Goal: Transaction & Acquisition: Book appointment/travel/reservation

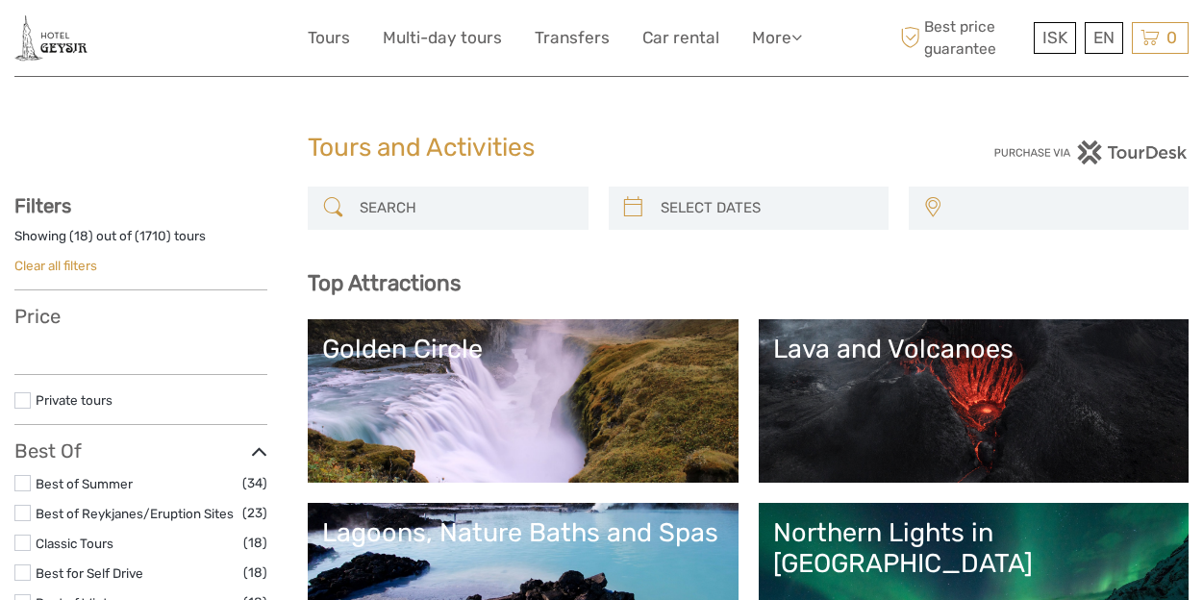
select select
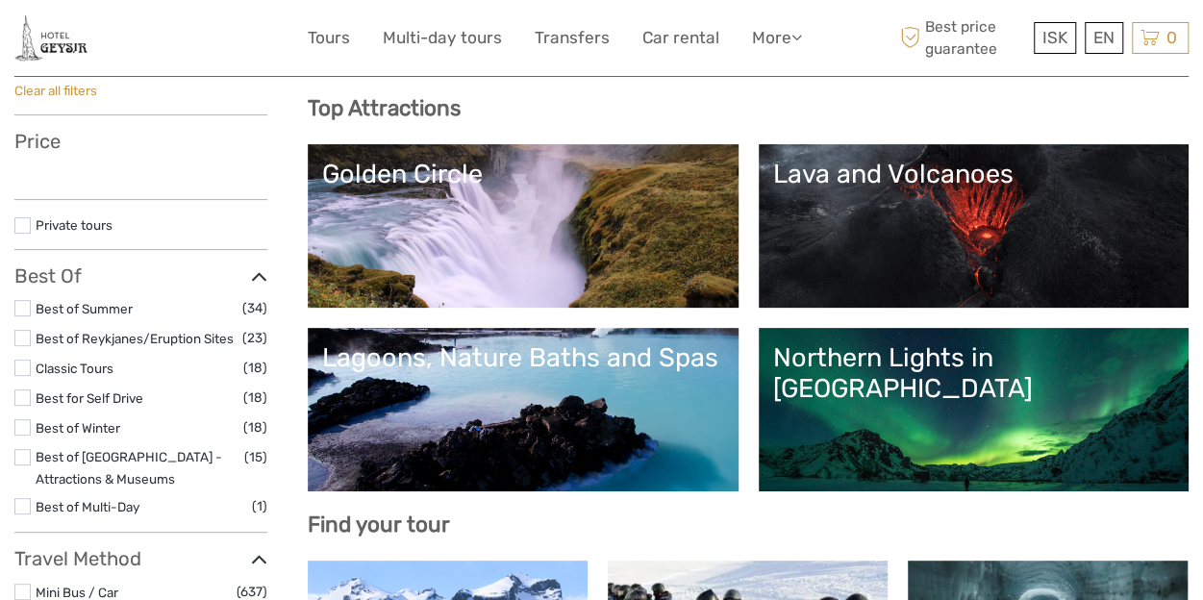
select select
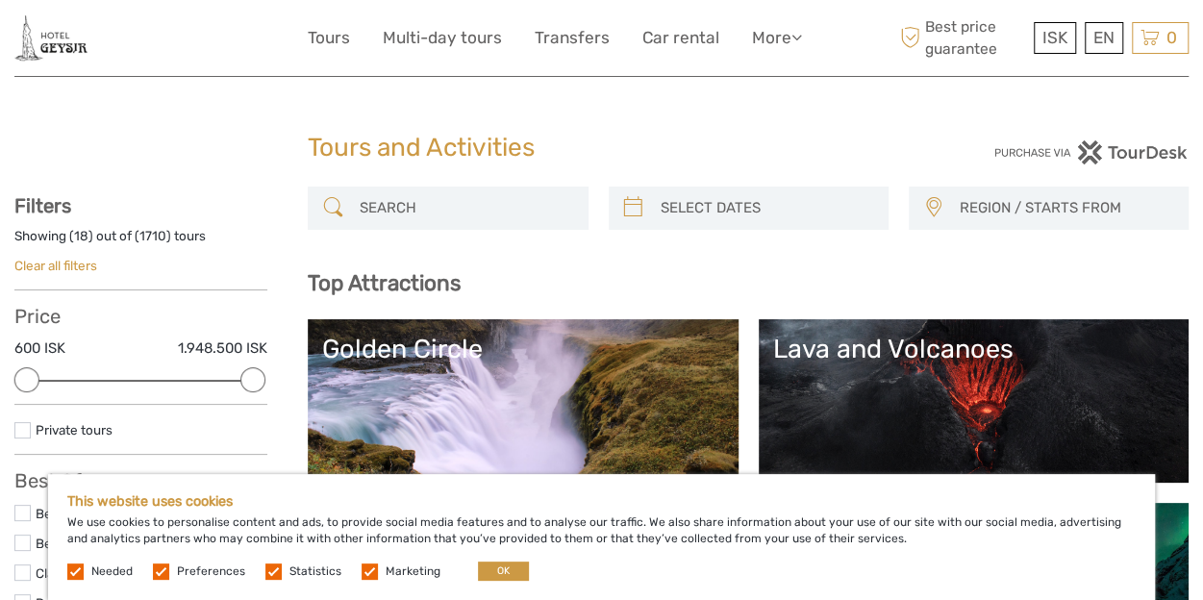
click at [167, 575] on label at bounding box center [161, 572] width 16 height 16
click at [0, 0] on input "checkbox" at bounding box center [0, 0] width 0 height 0
click at [268, 574] on label at bounding box center [273, 572] width 16 height 16
click at [0, 0] on input "checkbox" at bounding box center [0, 0] width 0 height 0
click at [362, 576] on label at bounding box center [370, 572] width 16 height 16
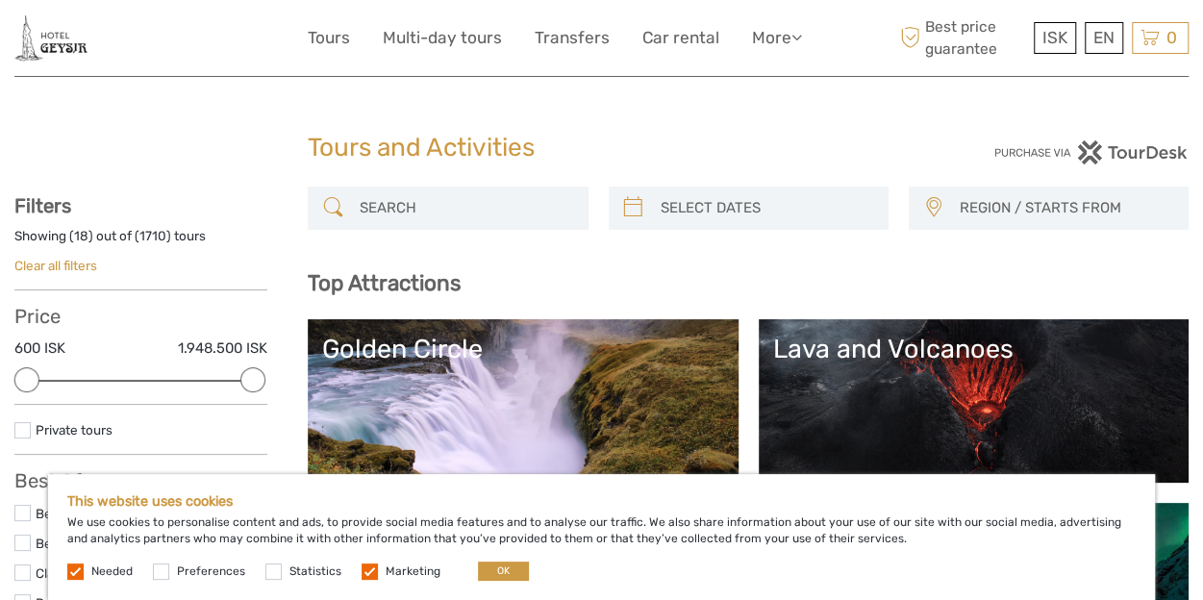
click at [0, 0] on input "checkbox" at bounding box center [0, 0] width 0 height 0
click at [505, 570] on button "OK" at bounding box center [503, 571] width 51 height 19
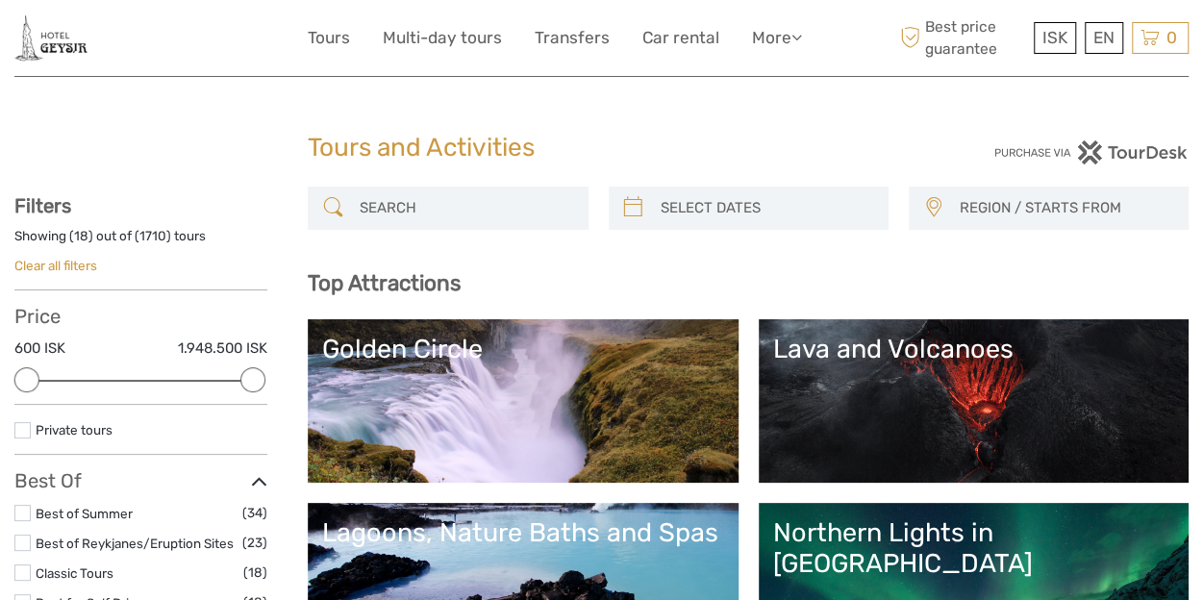
click at [439, 207] on input "search" at bounding box center [465, 208] width 226 height 34
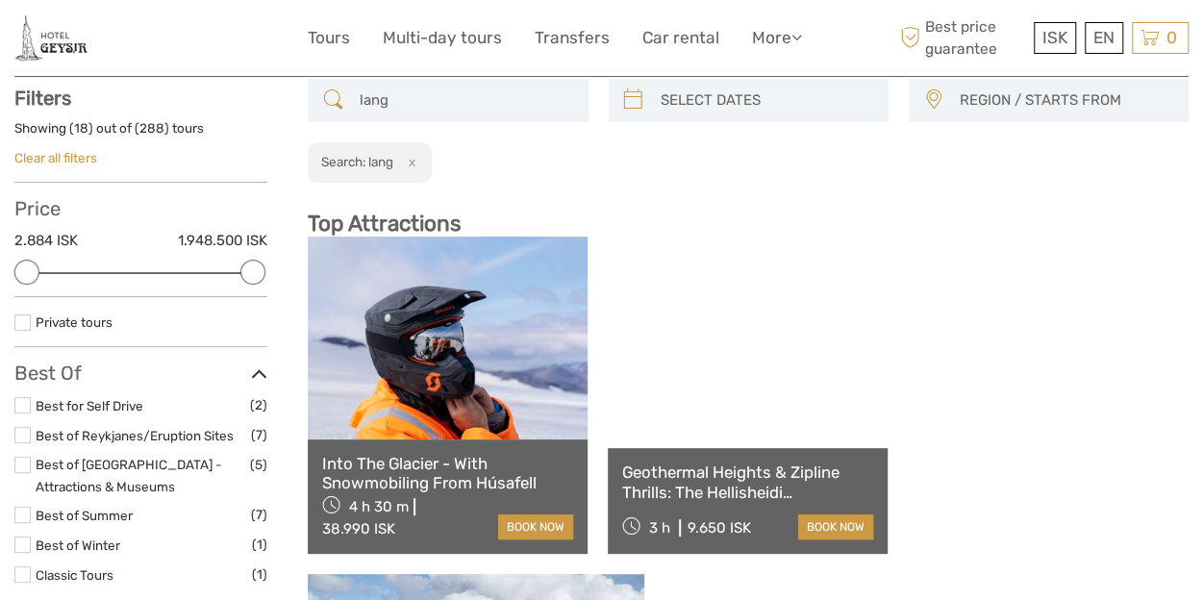
scroll to position [109, 0]
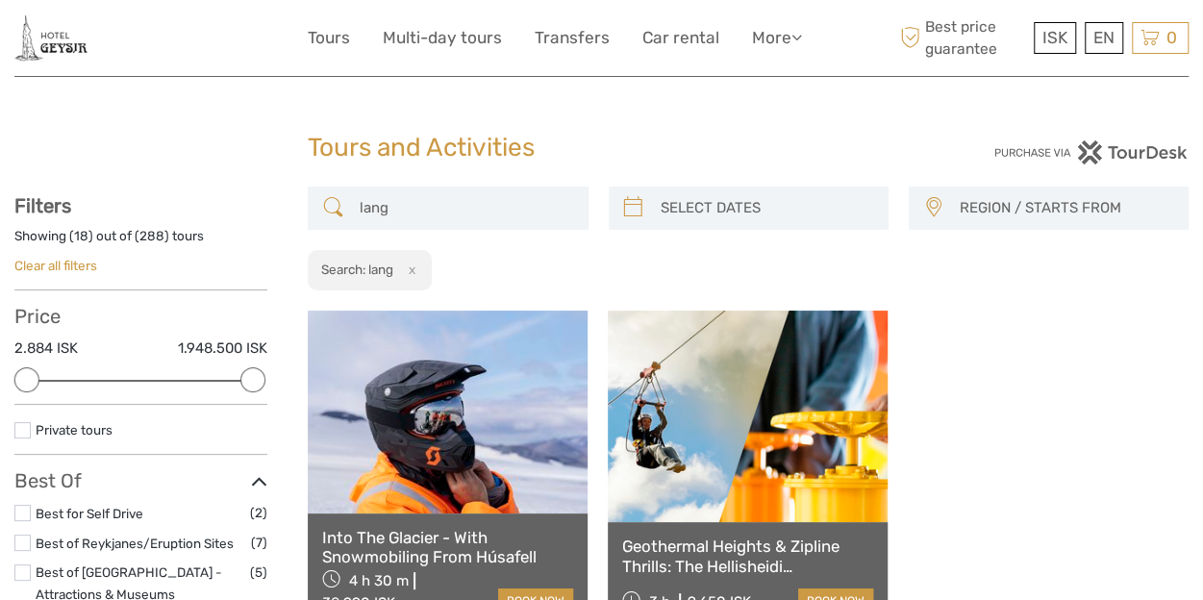
type input "lang"
click at [368, 513] on link at bounding box center [448, 412] width 280 height 202
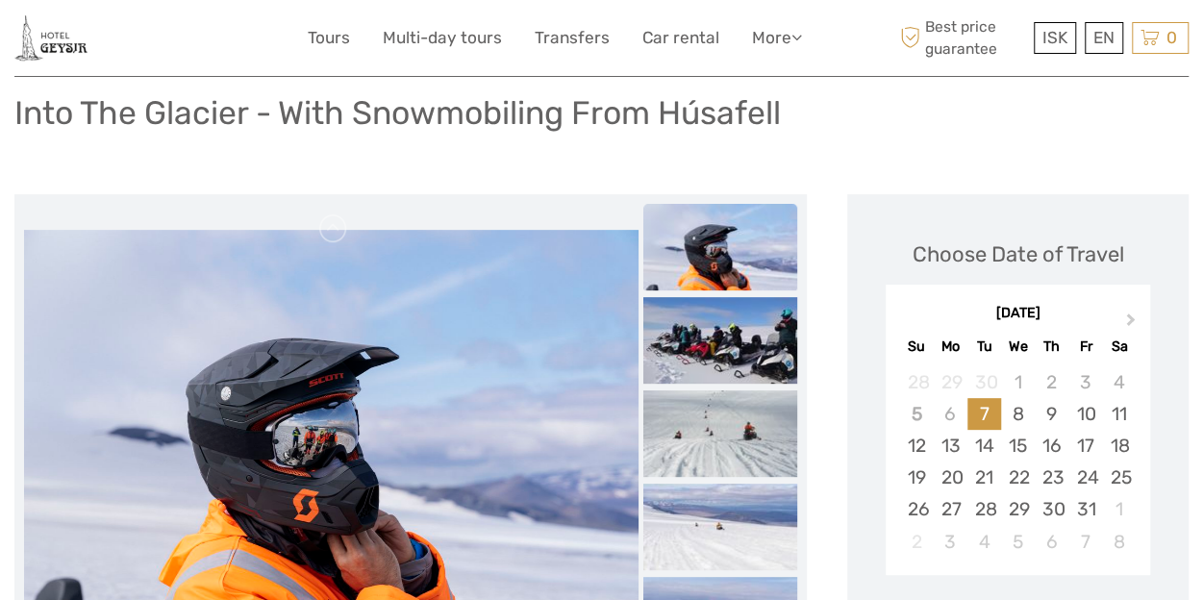
scroll to position [131, 0]
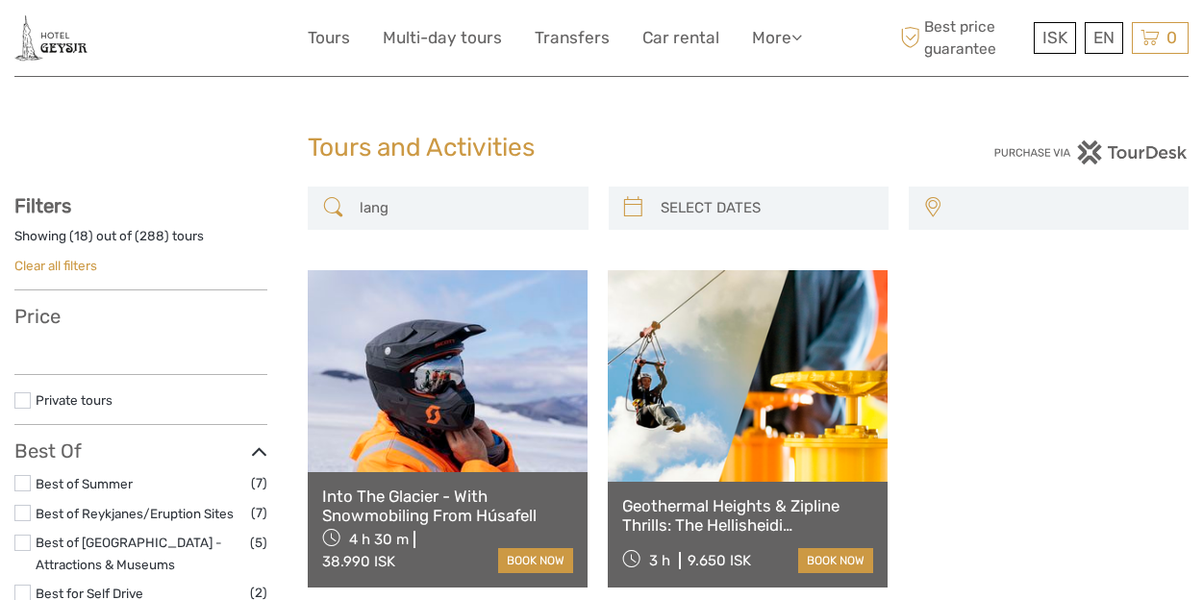
select select
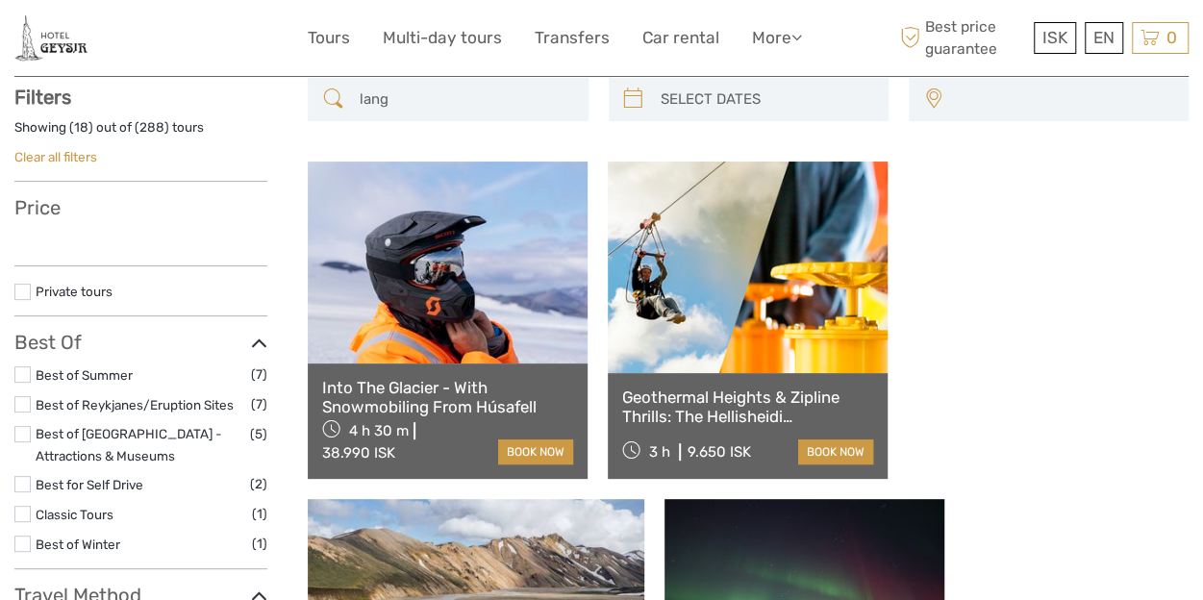
select select
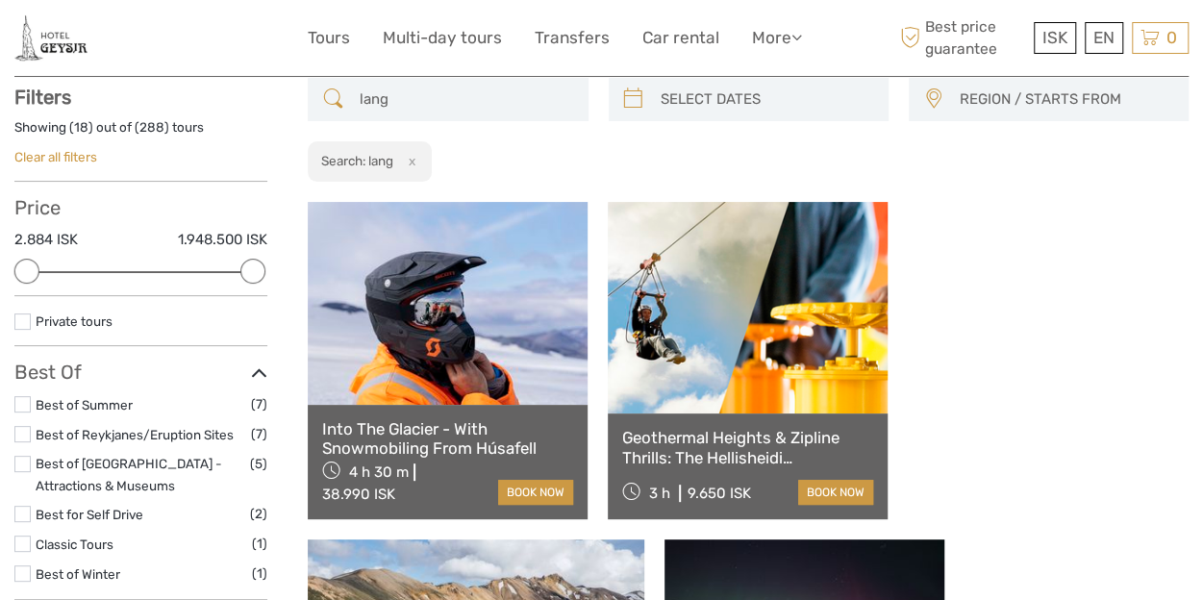
click at [416, 91] on input "lang" at bounding box center [465, 100] width 226 height 34
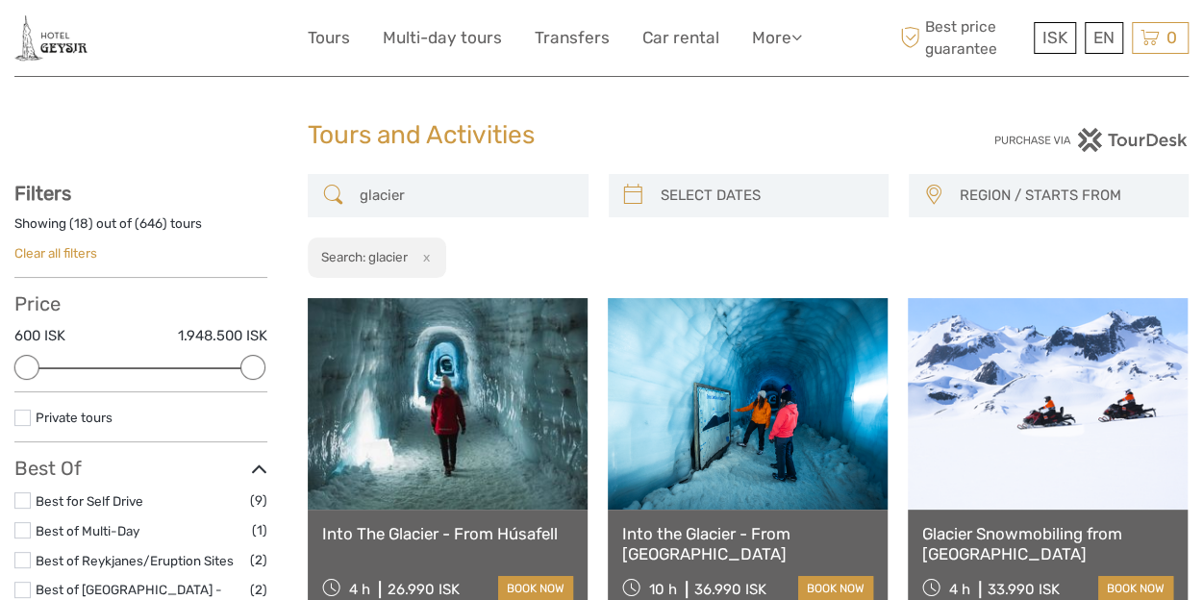
scroll to position [12, 0]
type input "glacier"
click at [1061, 336] on link at bounding box center [1048, 405] width 280 height 212
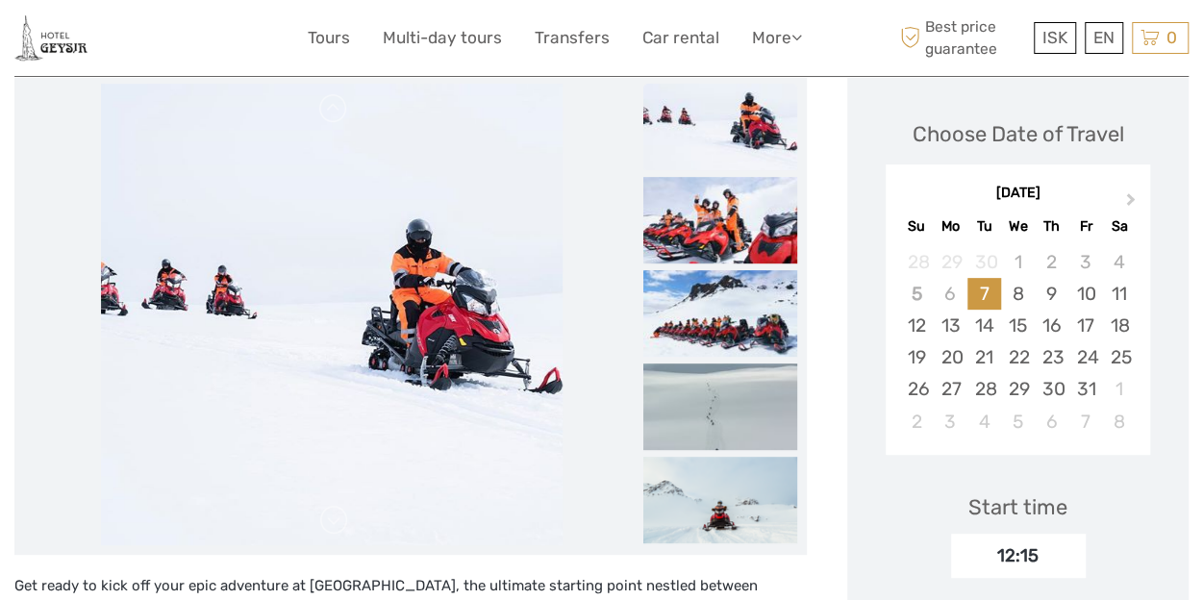
scroll to position [251, 0]
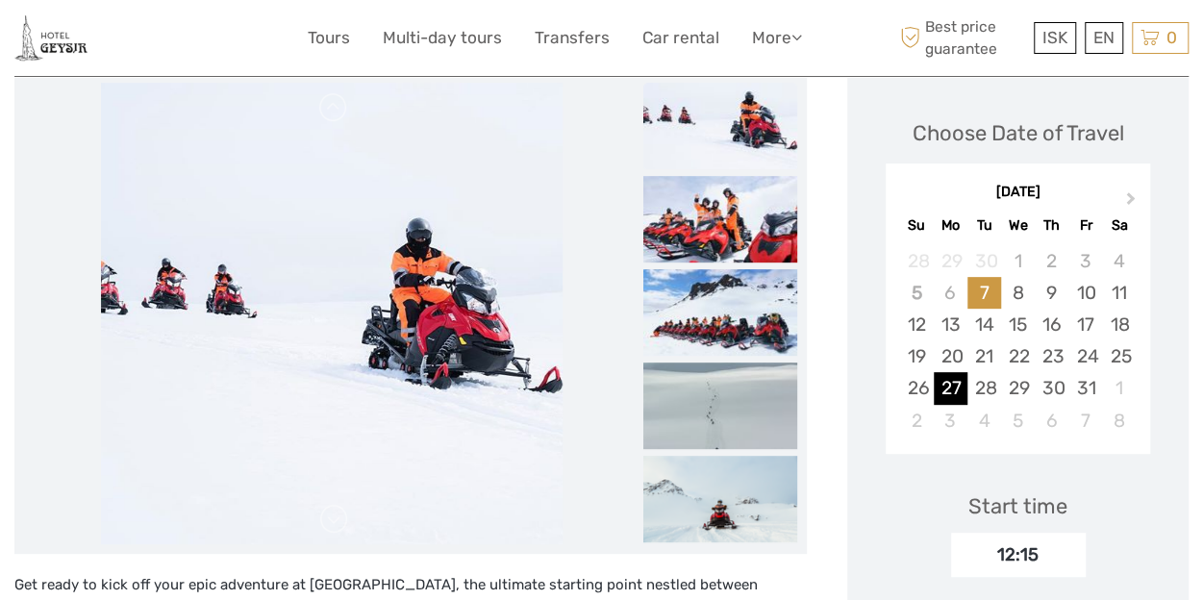
click at [944, 386] on div "27" at bounding box center [951, 388] width 34 height 32
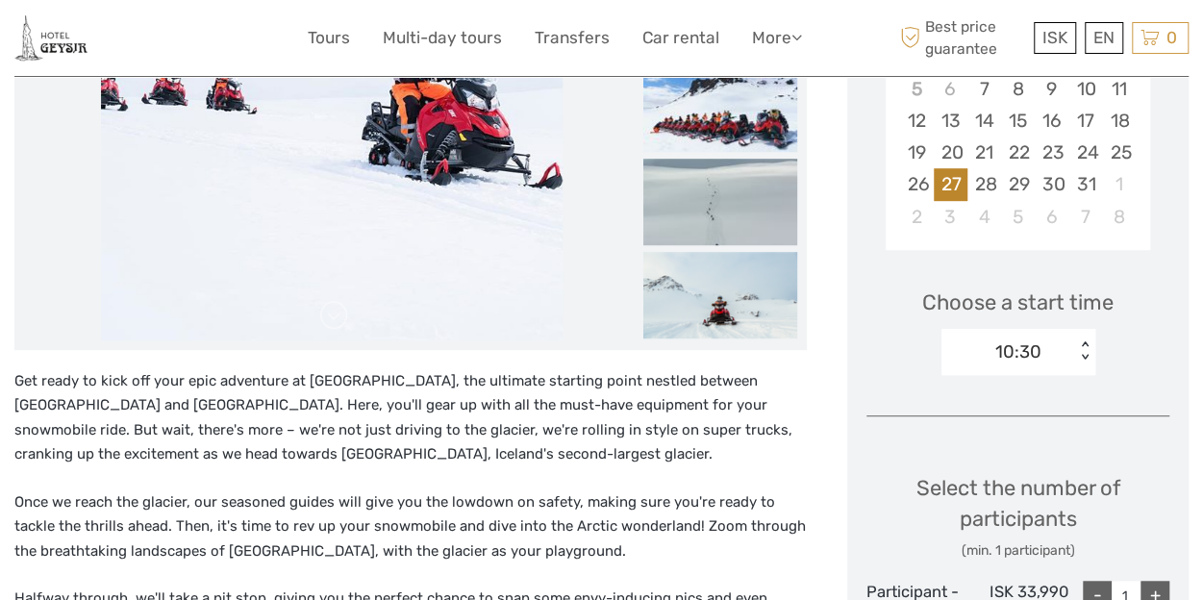
scroll to position [470, 0]
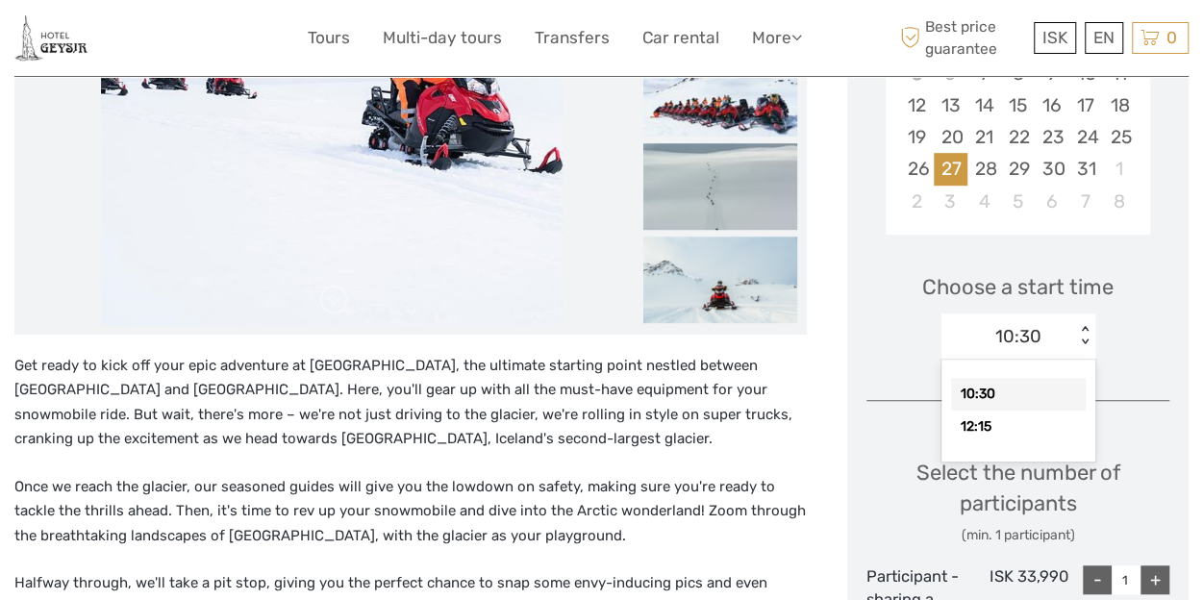
click at [1008, 337] on div "10:30" at bounding box center [1018, 336] width 46 height 25
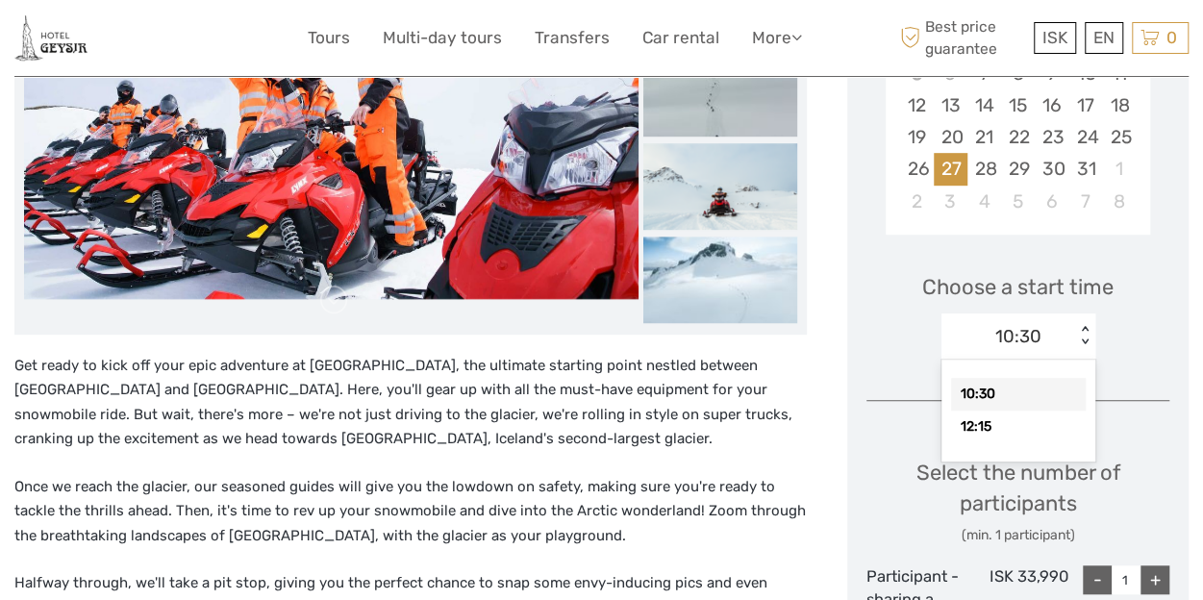
click at [990, 405] on div "10:30" at bounding box center [1018, 394] width 135 height 33
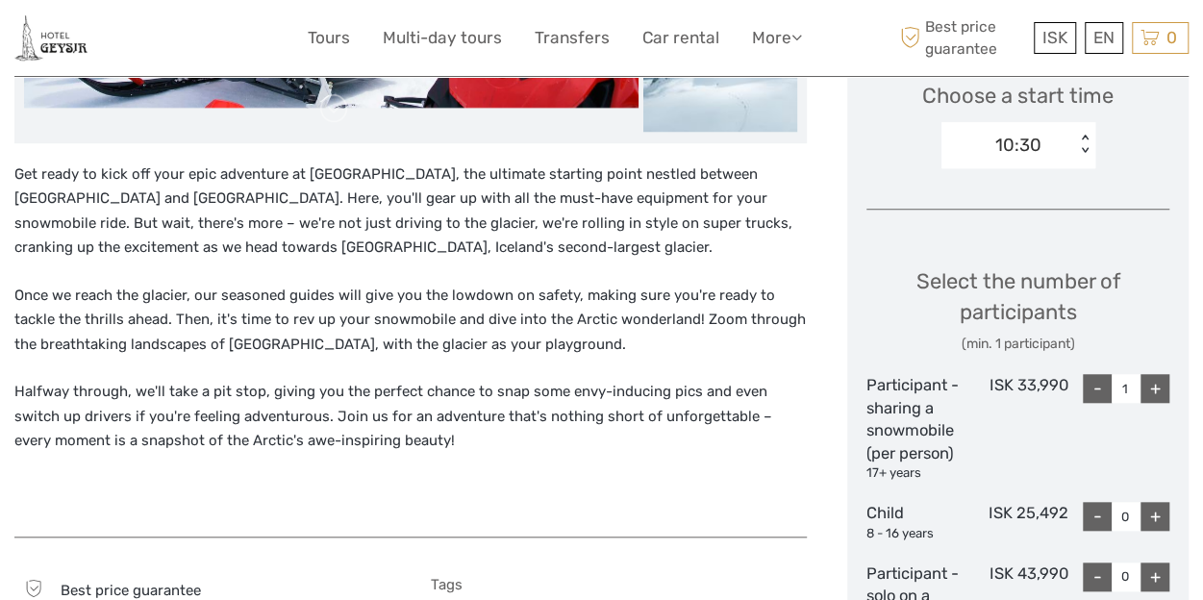
scroll to position [668, 0]
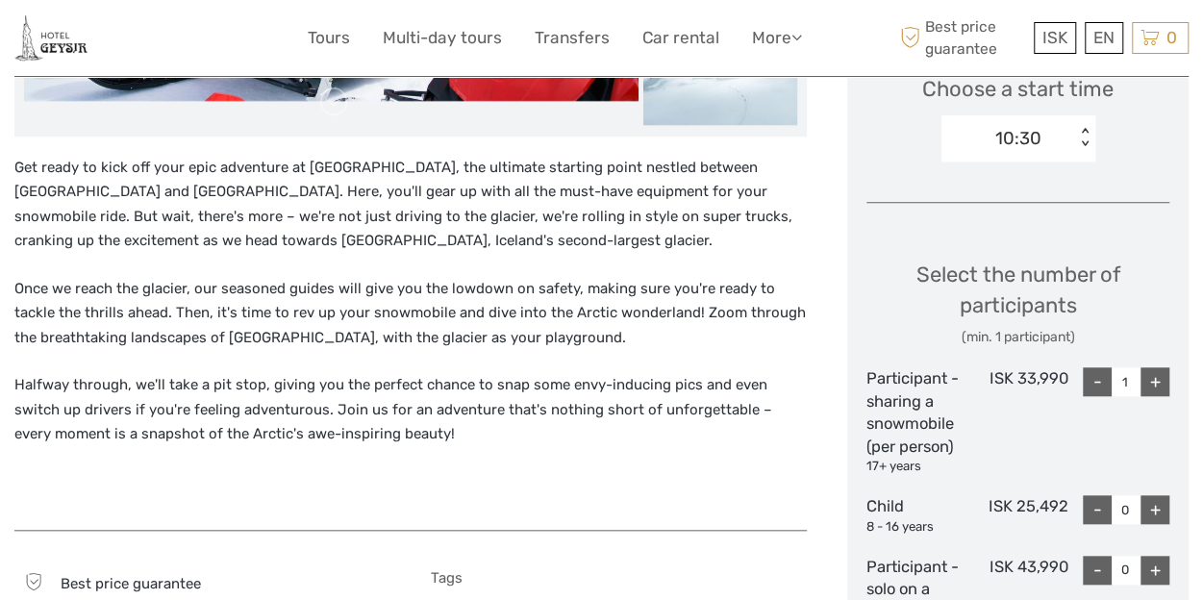
click at [1158, 389] on div "+" at bounding box center [1155, 381] width 29 height 29
type input "2"
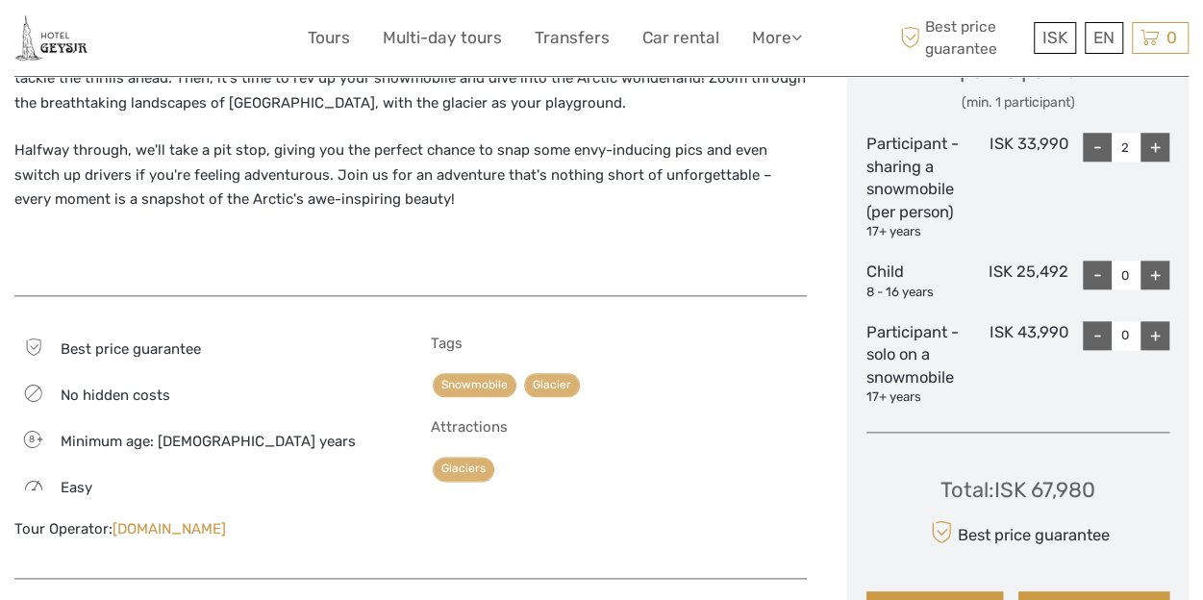
scroll to position [904, 0]
drag, startPoint x: 1036, startPoint y: 486, endPoint x: 1104, endPoint y: 486, distance: 68.3
click at [1104, 486] on div "Total : ISK 67,980 Best price guarantee ADD TO CART EXPRESS CHECKOUT" at bounding box center [1017, 535] width 303 height 176
copy div "67,980"
click at [181, 528] on link "[DOMAIN_NAME]" at bounding box center [169, 527] width 113 height 17
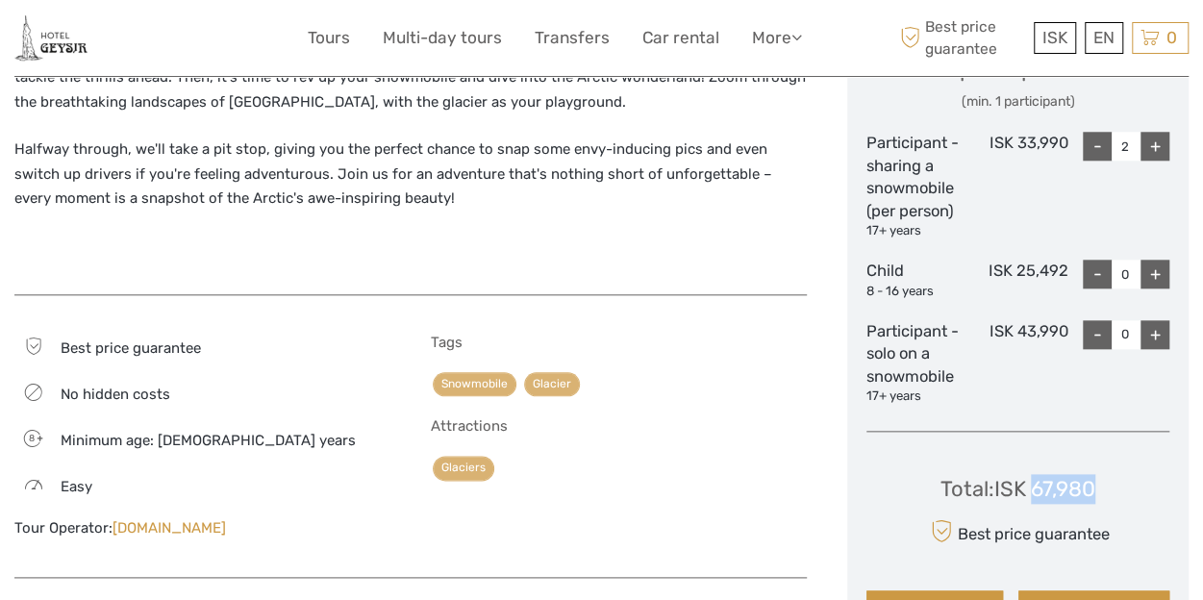
drag, startPoint x: 221, startPoint y: 530, endPoint x: 112, endPoint y: 516, distance: 110.5
click at [112, 516] on div "Best price guarantee No hidden costs 8 Minimum age: 8 years Easy Tour Operator:…" at bounding box center [202, 446] width 376 height 224
copy link "[DOMAIN_NAME]"
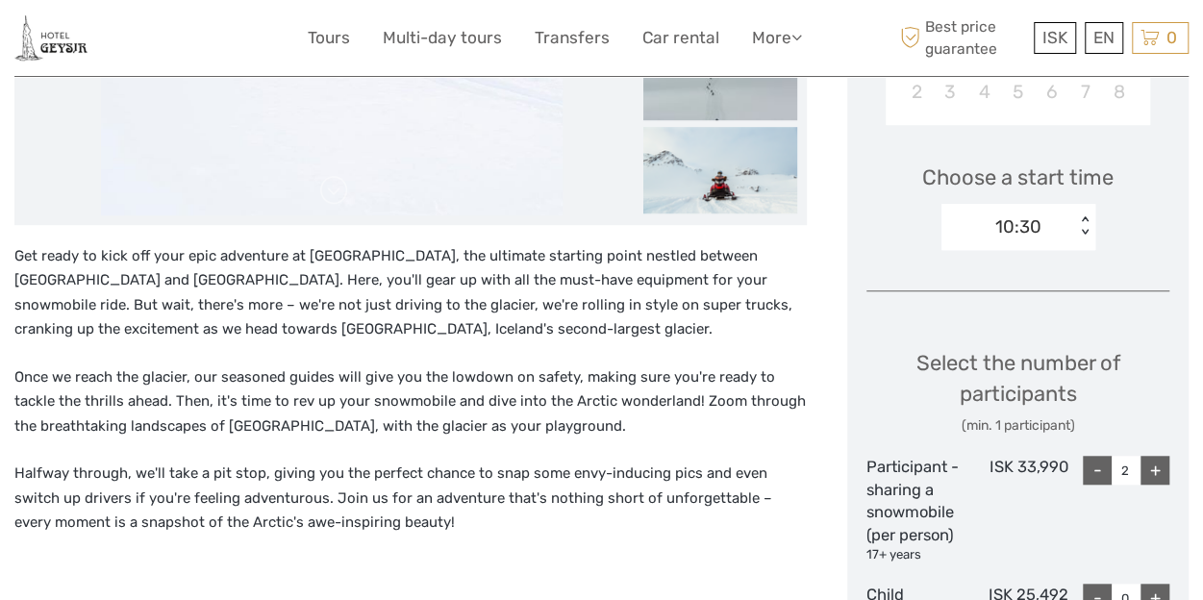
scroll to position [586, 0]
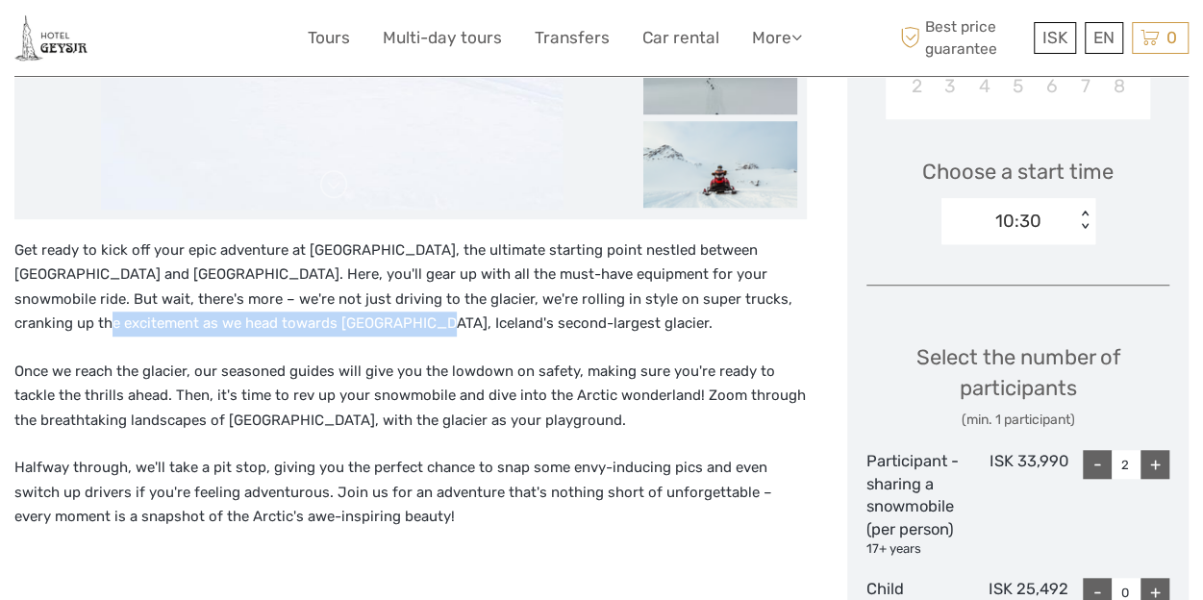
drag, startPoint x: 733, startPoint y: 296, endPoint x: 778, endPoint y: 320, distance: 51.2
click at [778, 320] on p "Get ready to kick off your epic adventure at Skjol, the ultimate starting point…" at bounding box center [410, 287] width 792 height 98
copy p "Langjökull, Iceland's second-largest glacier."
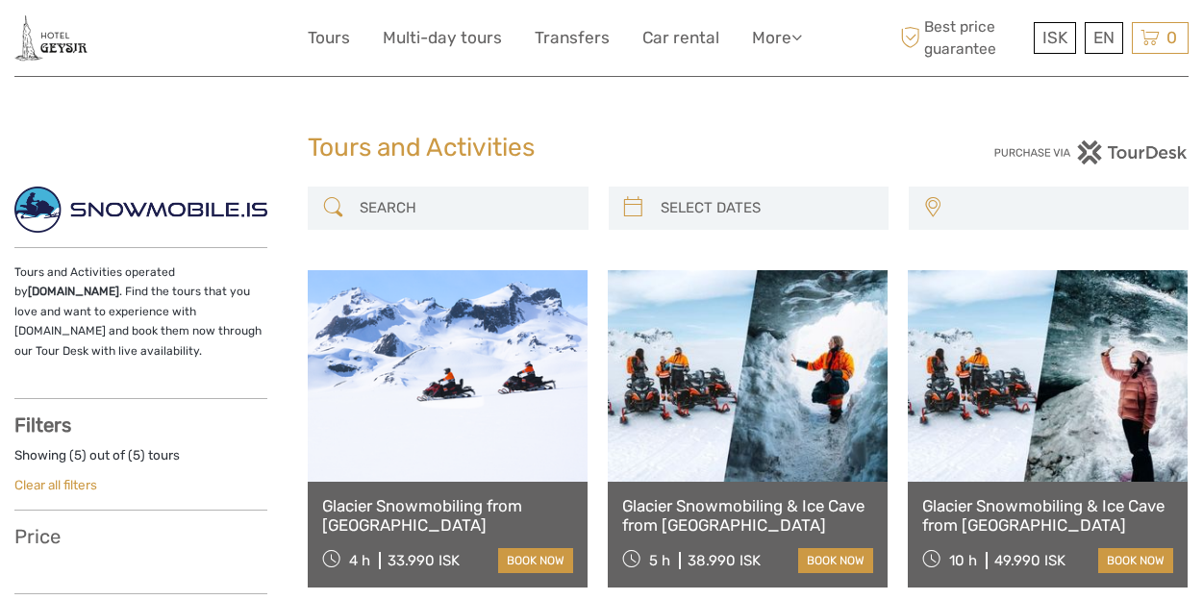
select select
